Goal: Information Seeking & Learning: Learn about a topic

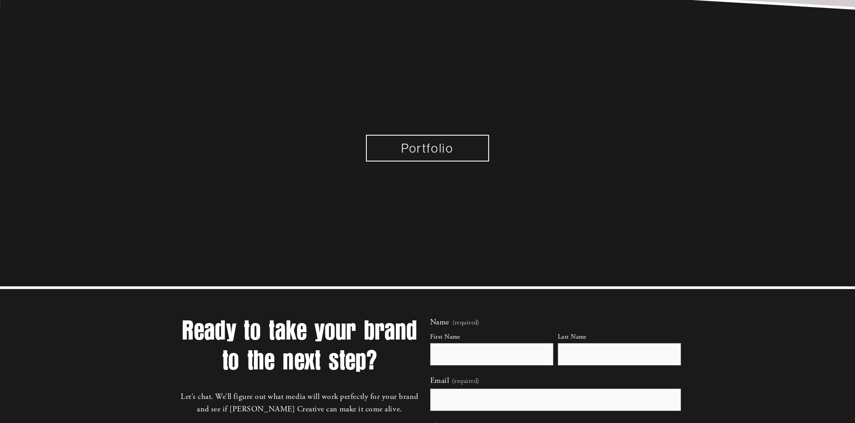
scroll to position [848, 0]
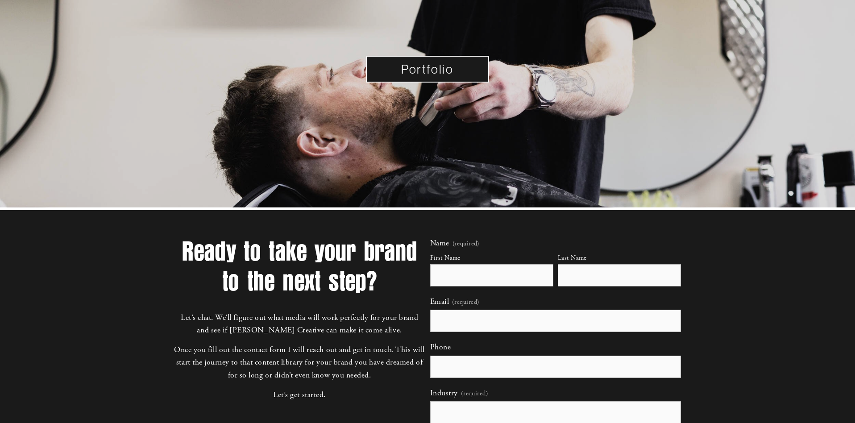
click at [436, 66] on link "Portfolio" at bounding box center [427, 69] width 123 height 27
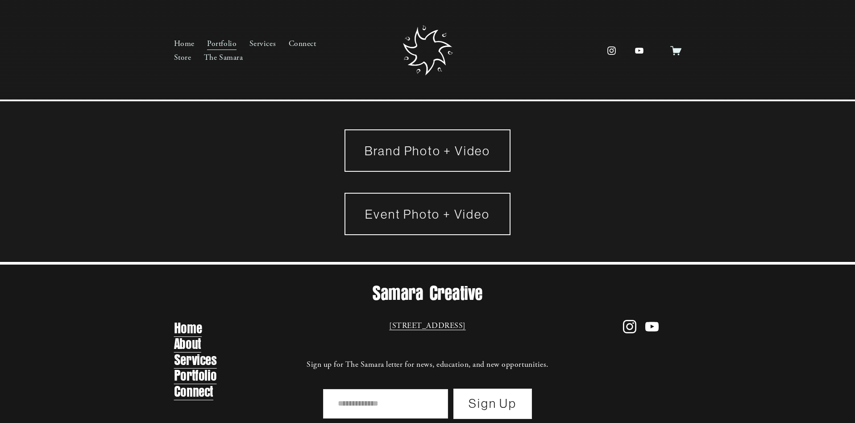
click at [428, 151] on link "Brand Photo + Video" at bounding box center [427, 150] width 166 height 42
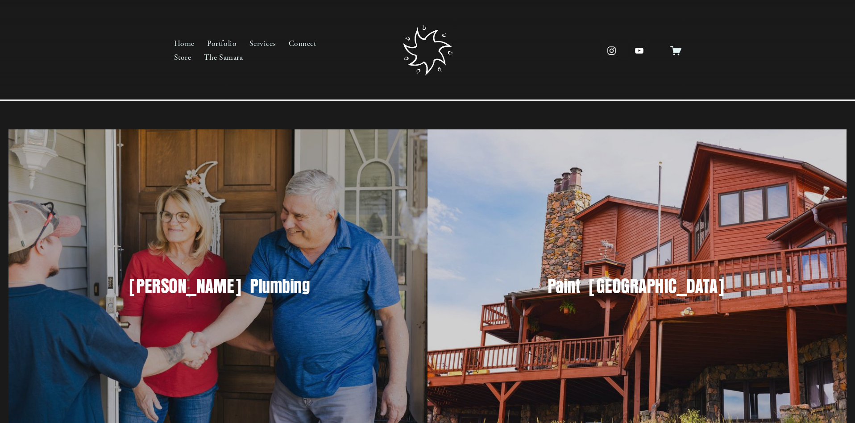
scroll to position [37, 0]
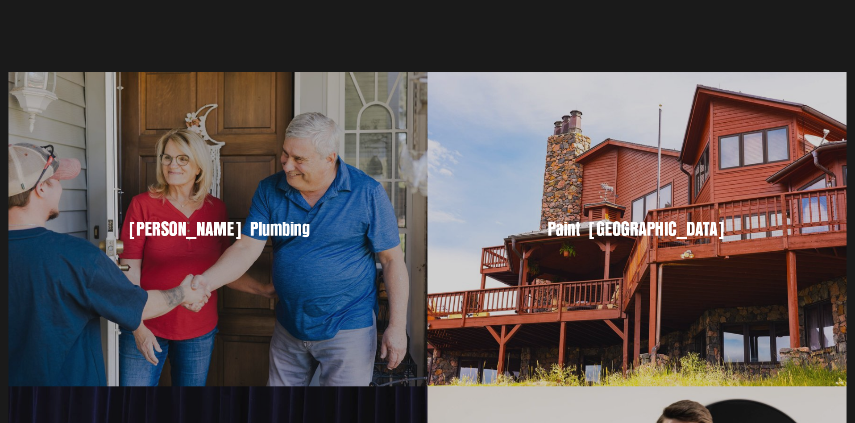
drag, startPoint x: 601, startPoint y: 230, endPoint x: 592, endPoint y: 234, distance: 10.6
click at [601, 230] on h3 "Paint [GEOGRAPHIC_DATA]" at bounding box center [637, 229] width 360 height 25
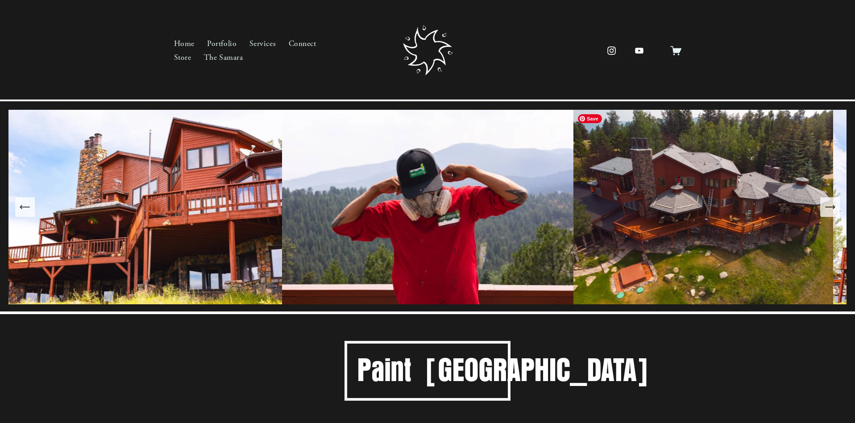
click at [649, 209] on img at bounding box center [703, 207] width 260 height 195
click at [489, 230] on img at bounding box center [427, 207] width 291 height 195
click at [224, 57] on link "The Samara" at bounding box center [223, 57] width 39 height 14
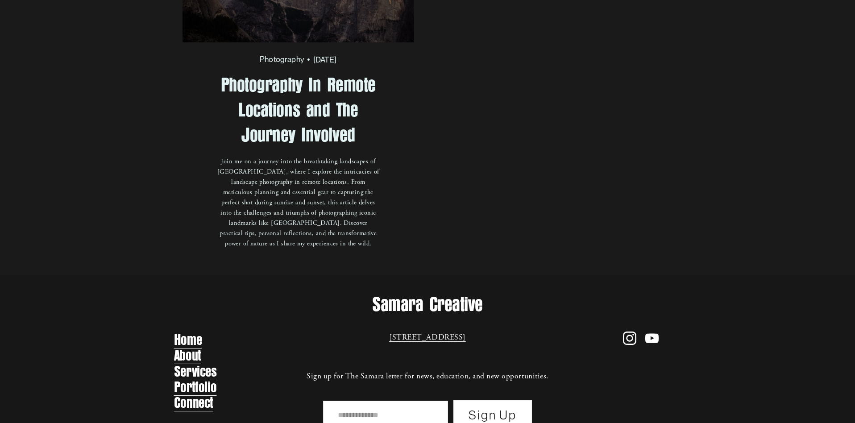
scroll to position [216, 0]
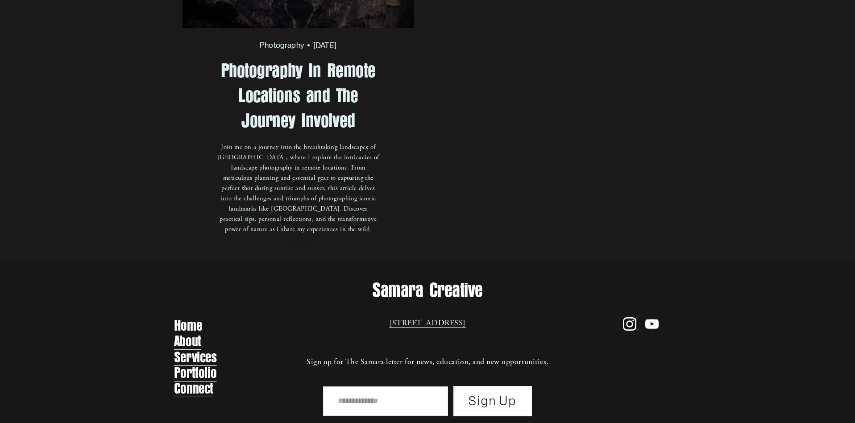
click at [301, 99] on link "Photography In Remote Locations and The Journey Involved" at bounding box center [298, 95] width 155 height 73
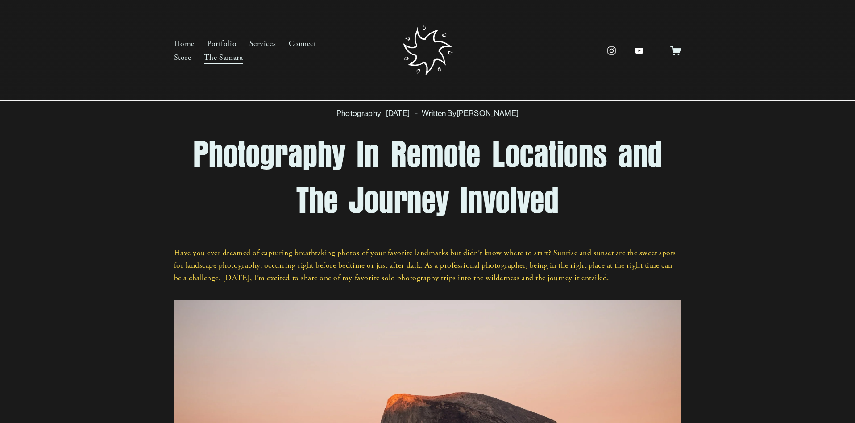
click at [612, 49] on use "instagram-unauth" at bounding box center [611, 50] width 8 height 8
